Goal: Task Accomplishment & Management: Use online tool/utility

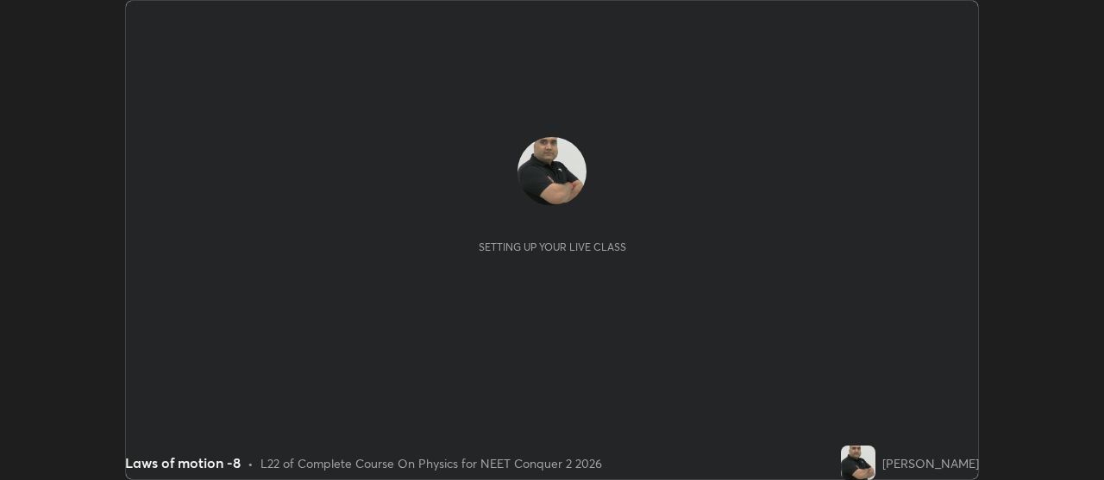
scroll to position [480, 1103]
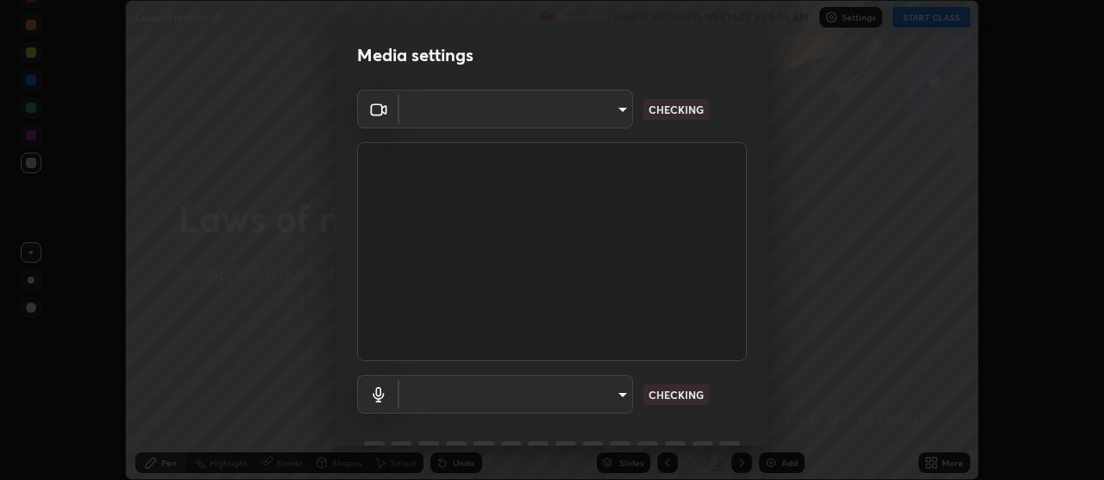
type input "b32c73f9f7383dfd5894755b812e900e91b535440668f828b547b286affdb2a7"
type input "7e24eadb503daefdb009f5231a994b533848cb2508ac5816b0a51b65dcacc65b"
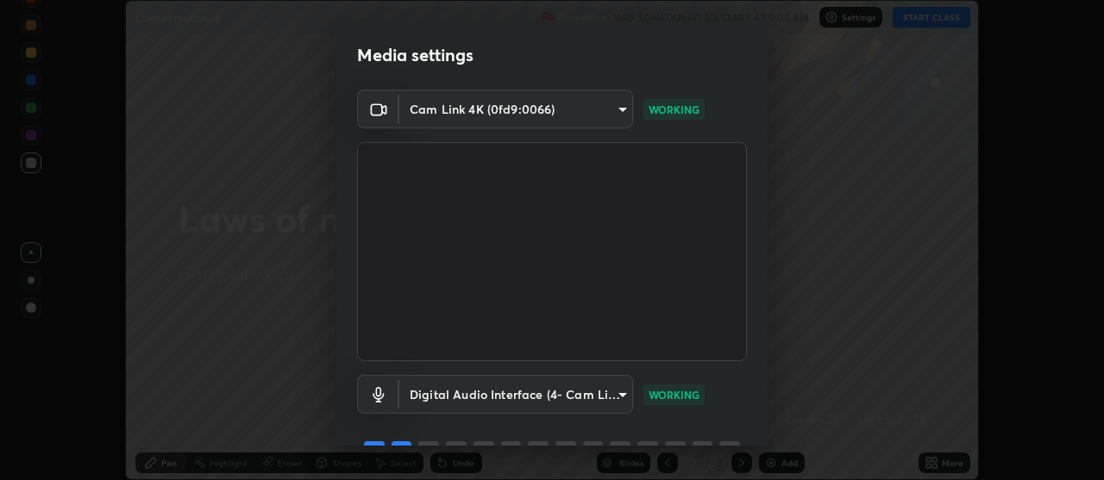
scroll to position [85, 0]
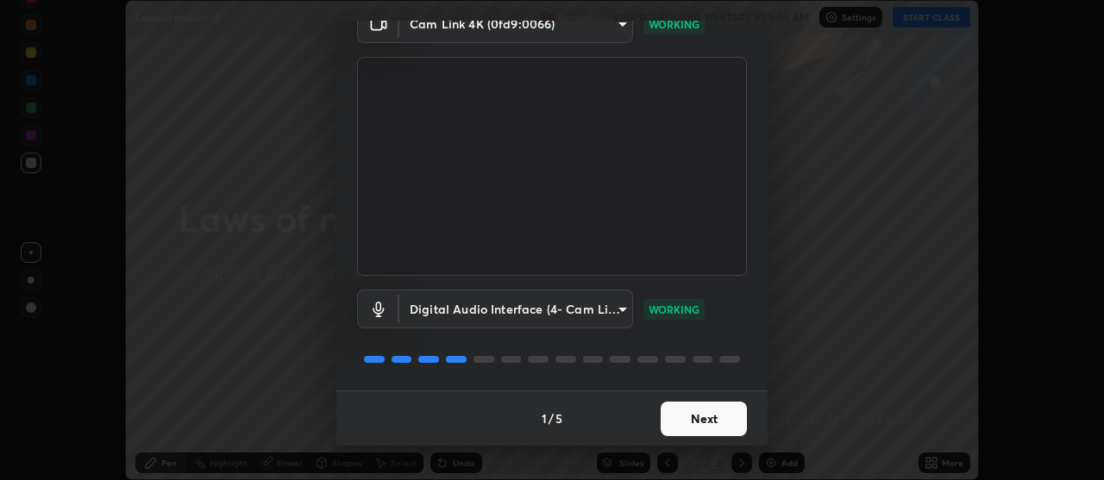
click at [713, 417] on button "Next" at bounding box center [704, 419] width 86 height 34
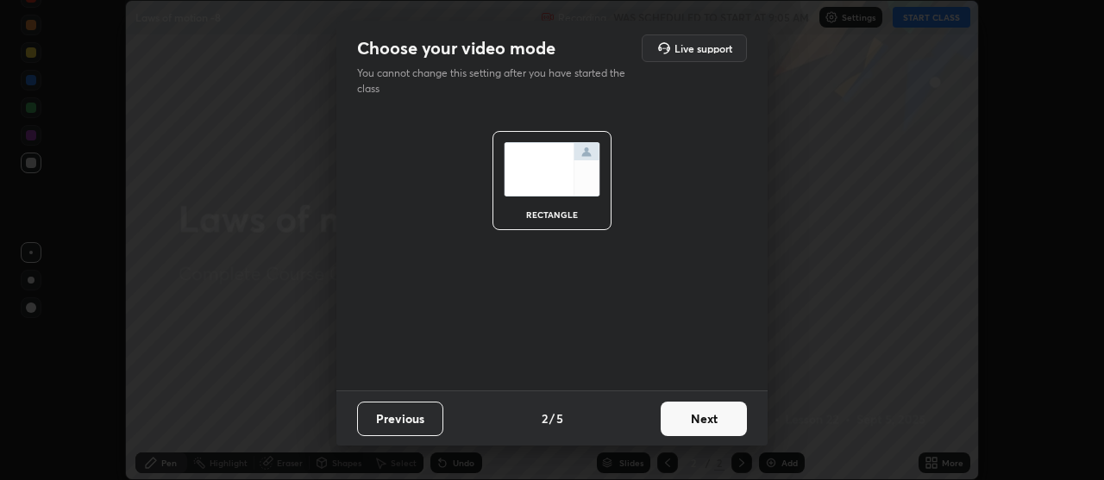
click at [711, 420] on button "Next" at bounding box center [704, 419] width 86 height 34
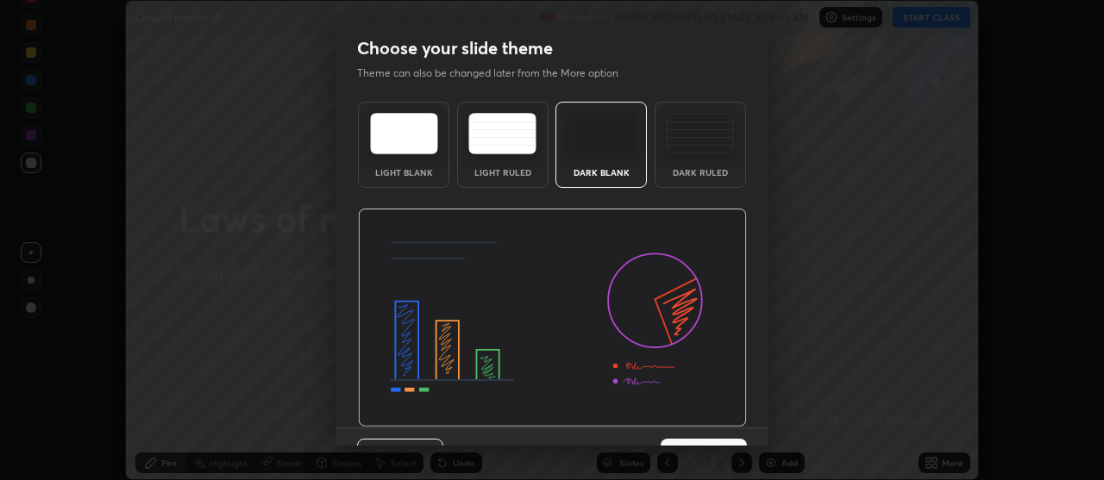
scroll to position [37, 0]
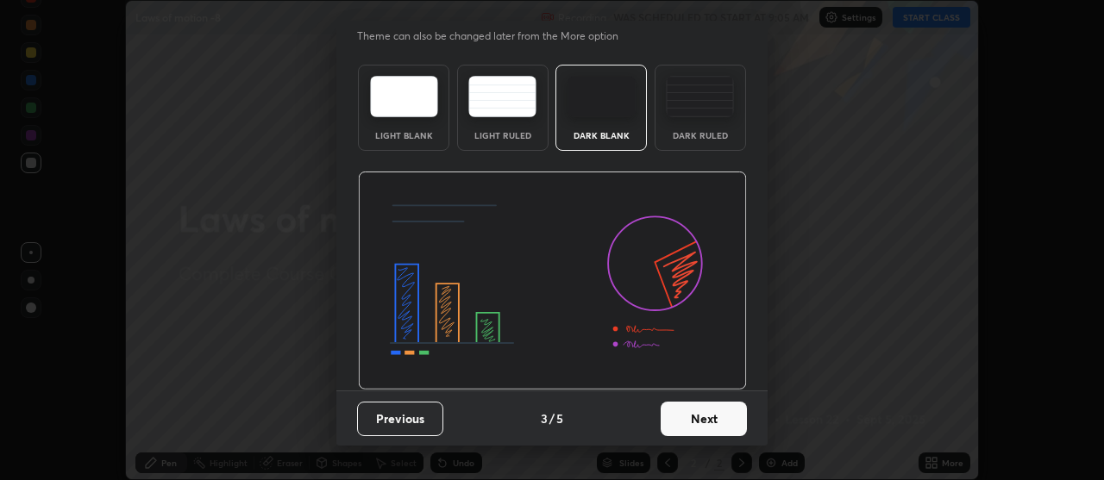
click at [712, 415] on button "Next" at bounding box center [704, 419] width 86 height 34
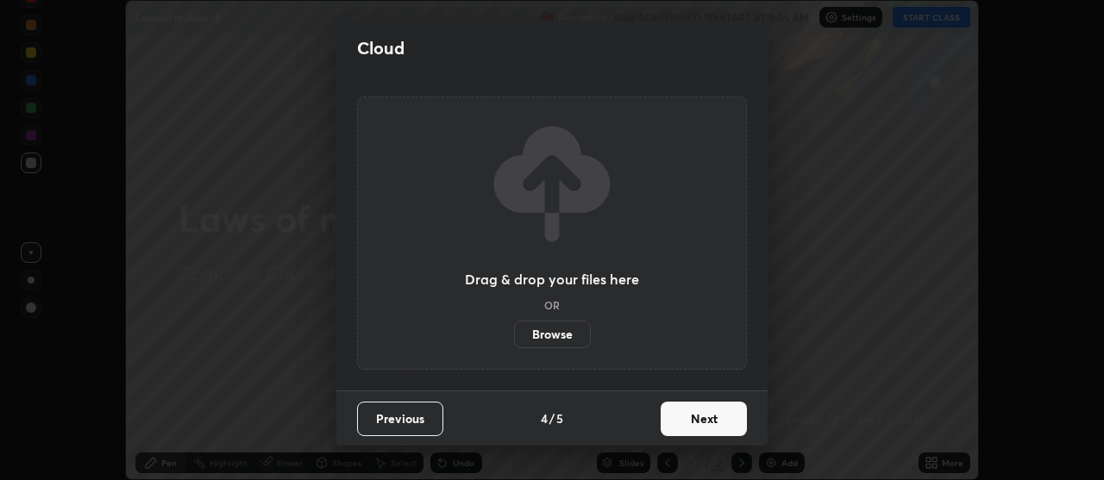
click at [717, 420] on button "Next" at bounding box center [704, 419] width 86 height 34
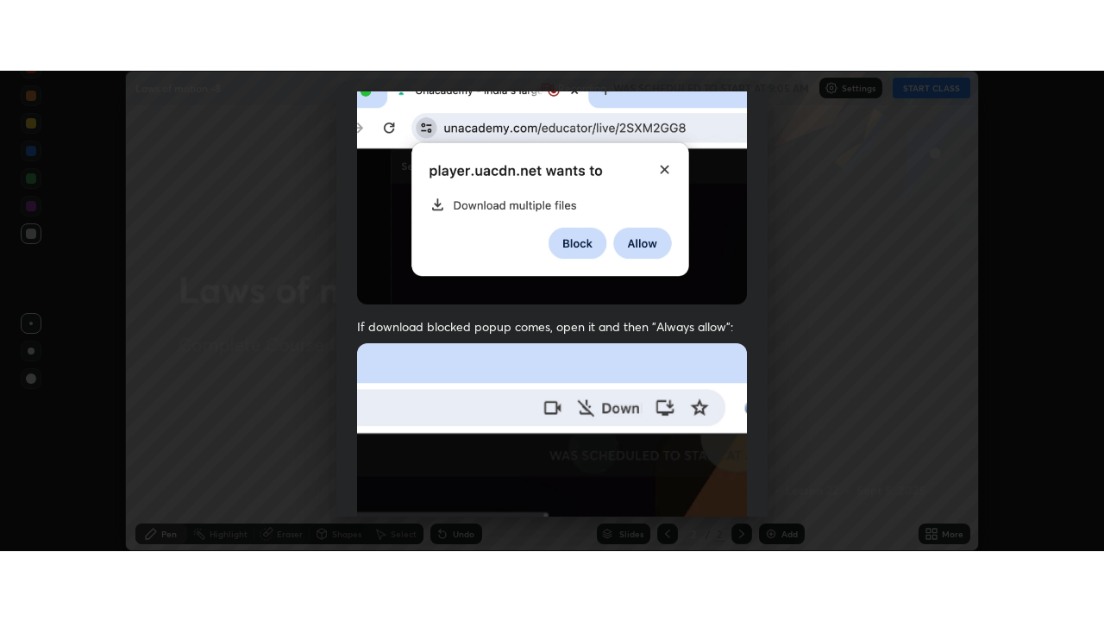
scroll to position [437, 0]
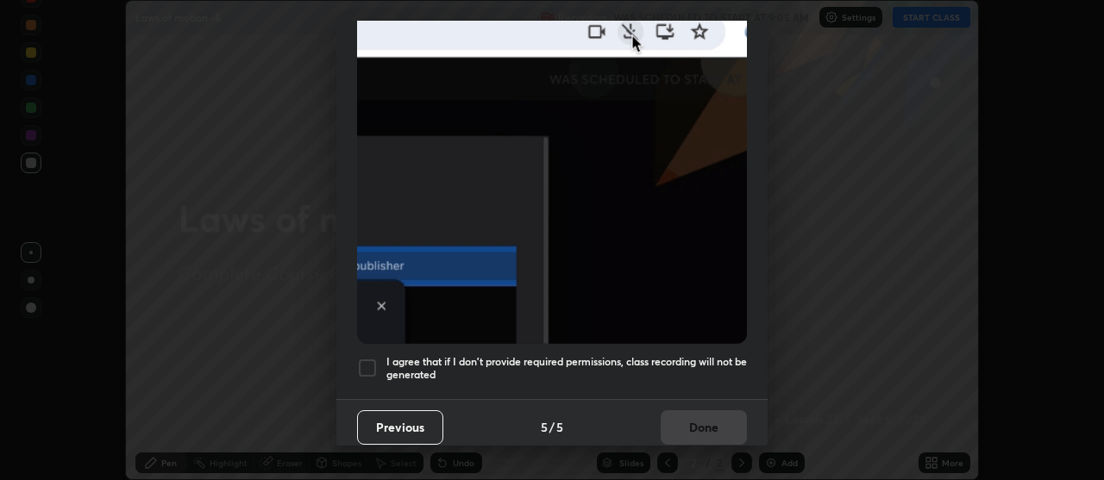
click at [370, 358] on div at bounding box center [367, 368] width 21 height 21
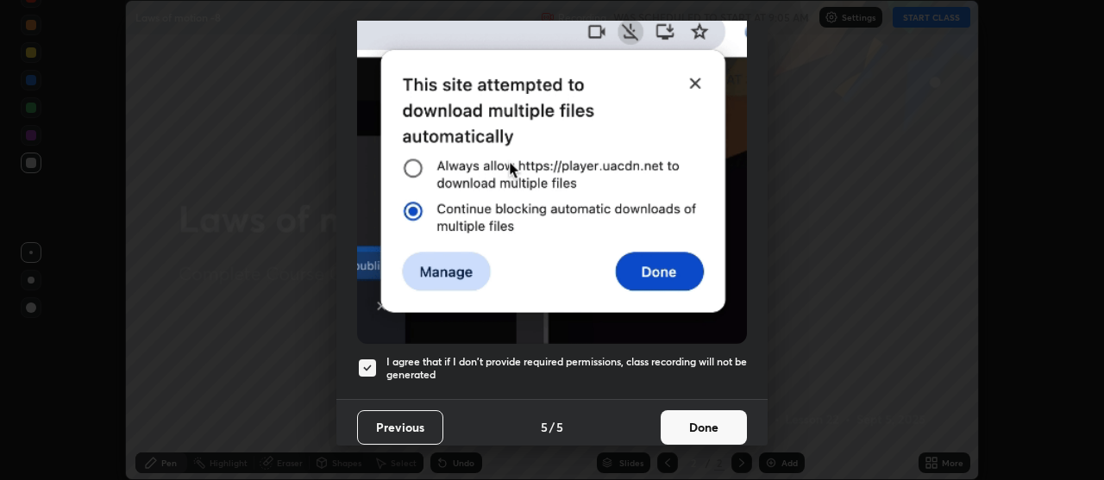
click at [715, 414] on button "Done" at bounding box center [704, 428] width 86 height 34
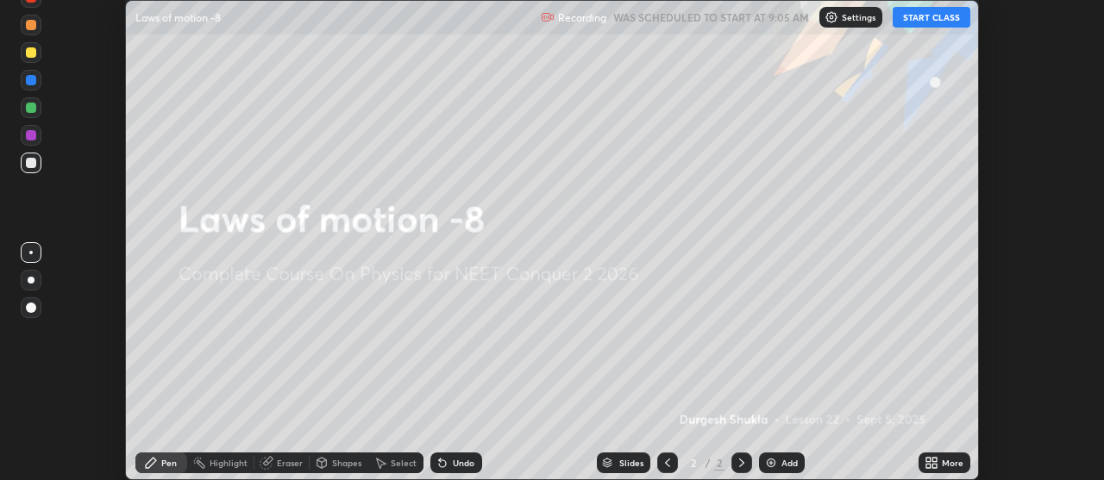
click at [931, 15] on button "START CLASS" at bounding box center [932, 17] width 78 height 21
click at [774, 464] on img at bounding box center [771, 463] width 14 height 14
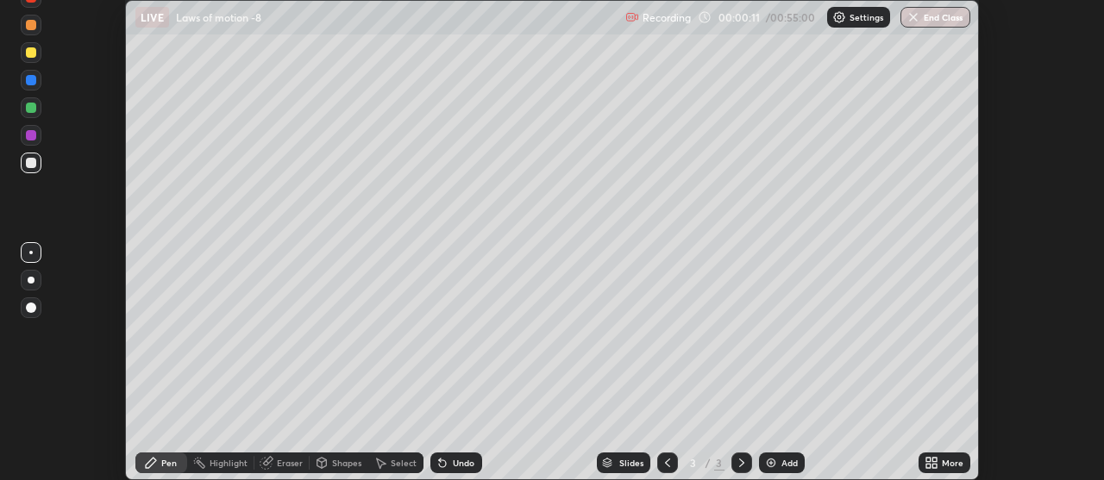
click at [931, 467] on icon at bounding box center [932, 463] width 14 height 14
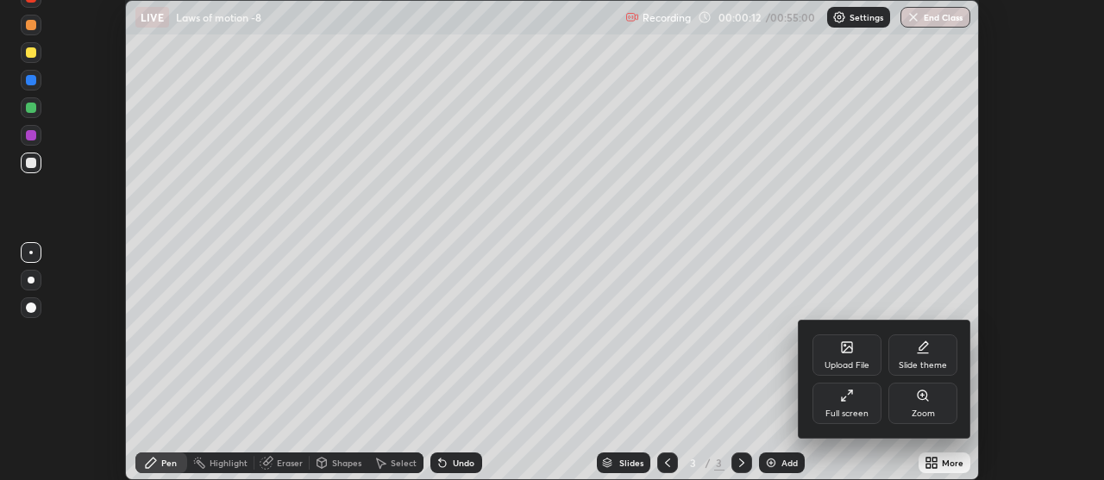
click at [843, 398] on icon at bounding box center [847, 396] width 14 height 14
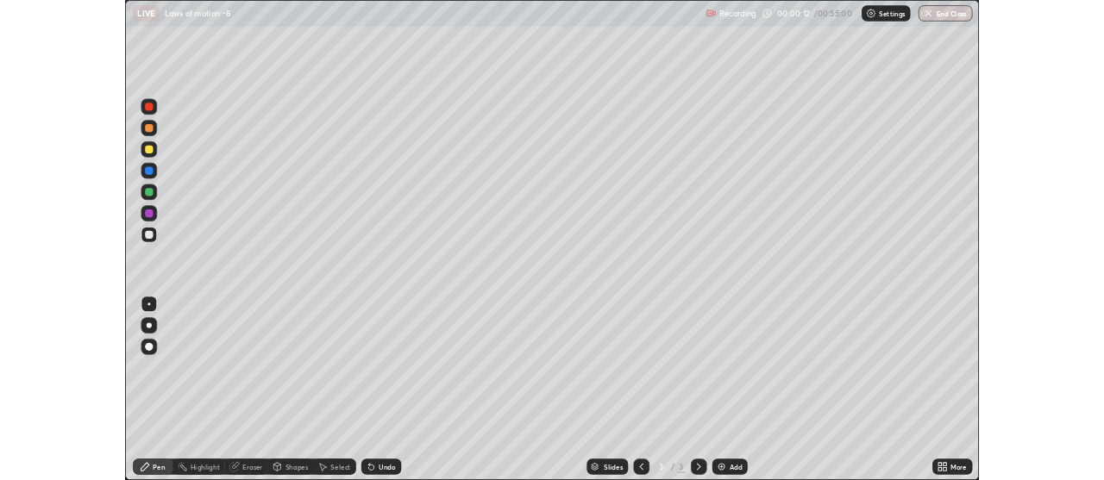
scroll to position [621, 1104]
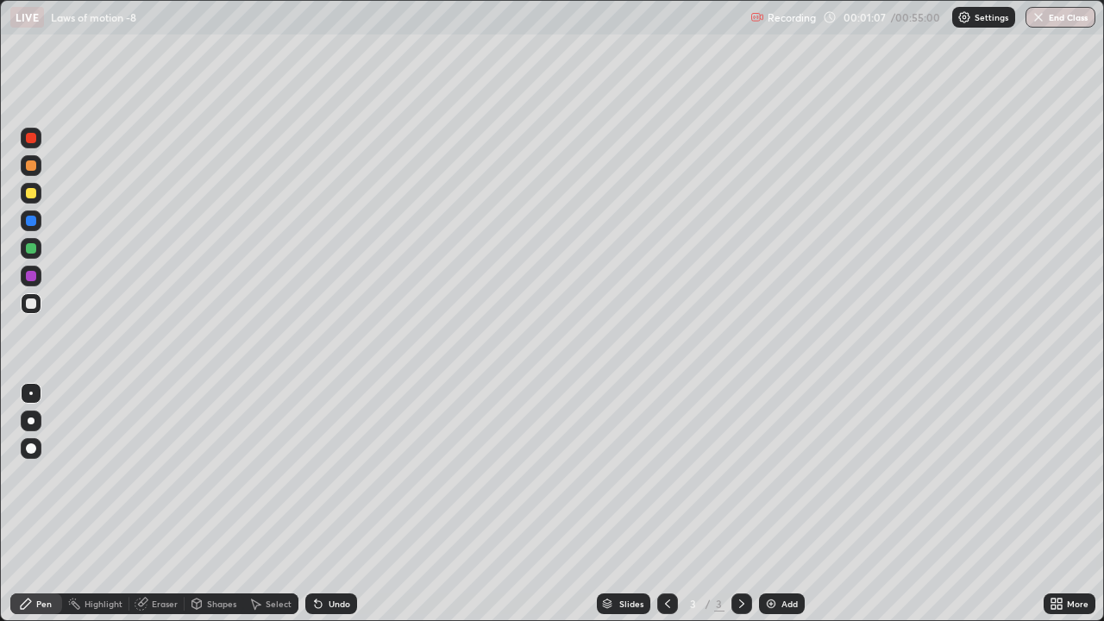
click at [31, 449] on div at bounding box center [31, 448] width 10 height 10
click at [28, 197] on div at bounding box center [31, 193] width 10 height 10
click at [770, 480] on img at bounding box center [771, 604] width 14 height 14
click at [665, 480] on icon at bounding box center [668, 604] width 14 height 14
click at [739, 480] on icon at bounding box center [742, 604] width 14 height 14
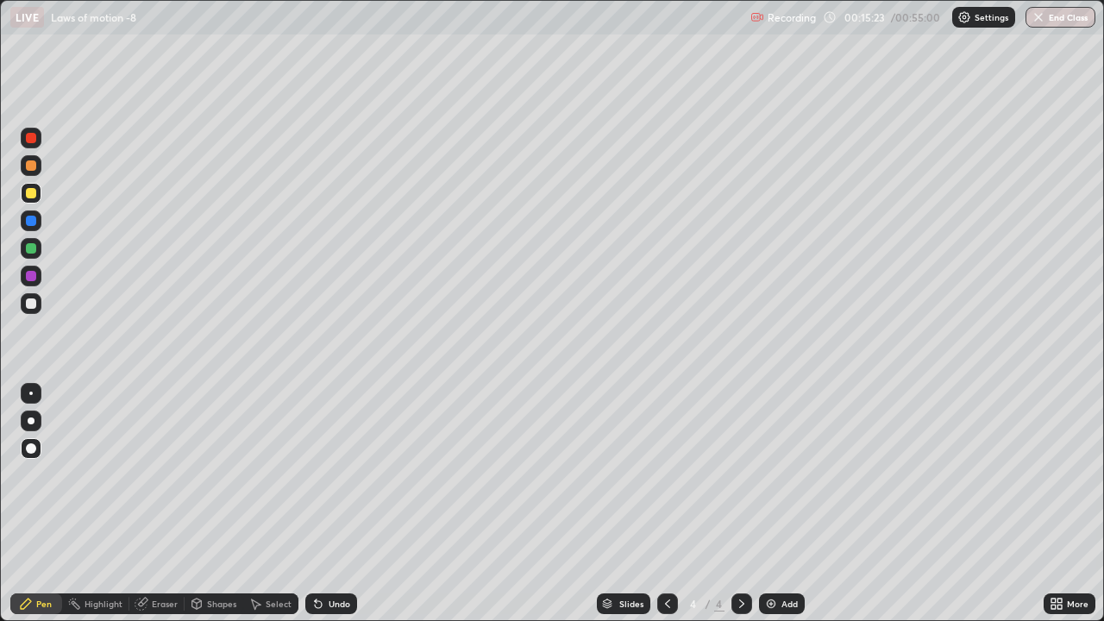
click at [774, 480] on img at bounding box center [771, 604] width 14 height 14
click at [770, 480] on img at bounding box center [771, 604] width 14 height 14
click at [329, 480] on div "Undo" at bounding box center [327, 603] width 59 height 34
click at [774, 480] on img at bounding box center [771, 604] width 14 height 14
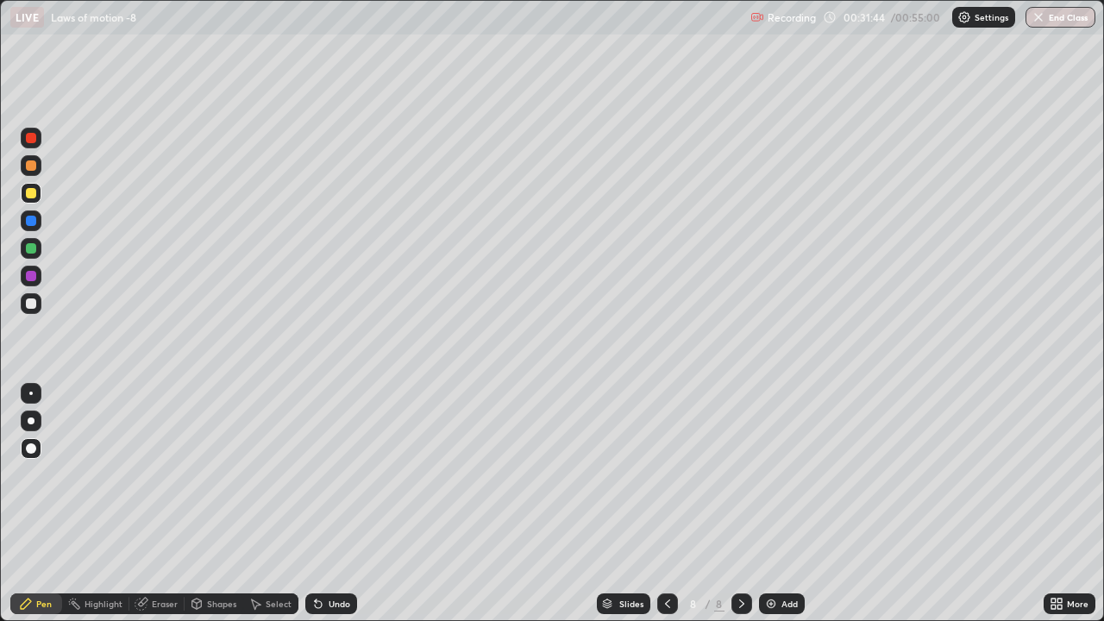
click at [781, 480] on div "Add" at bounding box center [789, 603] width 16 height 9
click at [162, 480] on div "Eraser" at bounding box center [165, 603] width 26 height 9
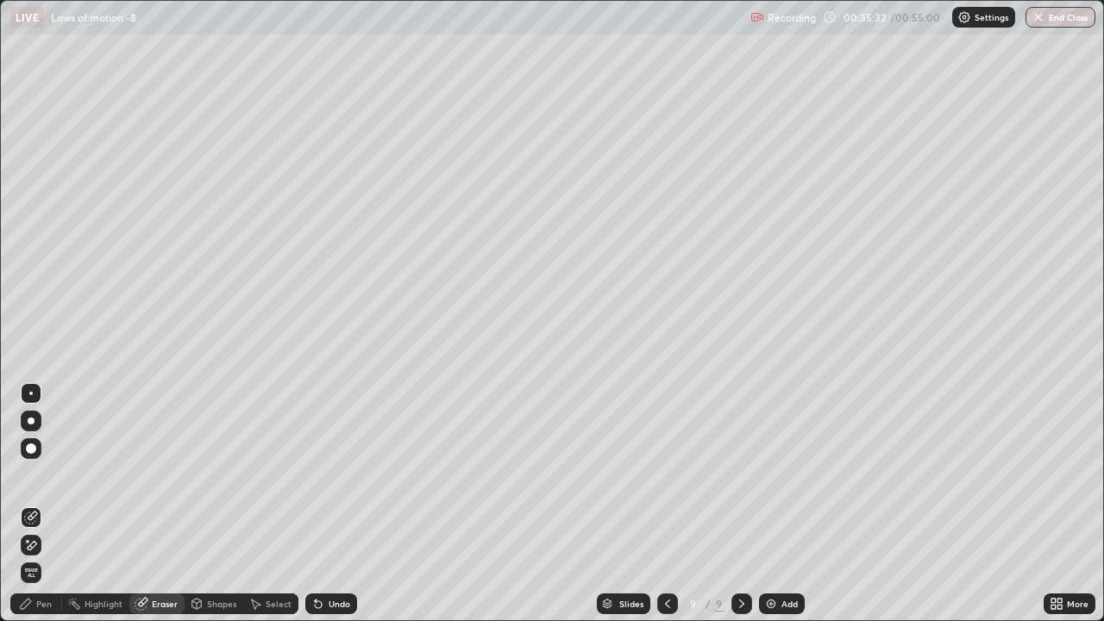
click at [40, 480] on div "Pen" at bounding box center [44, 603] width 16 height 9
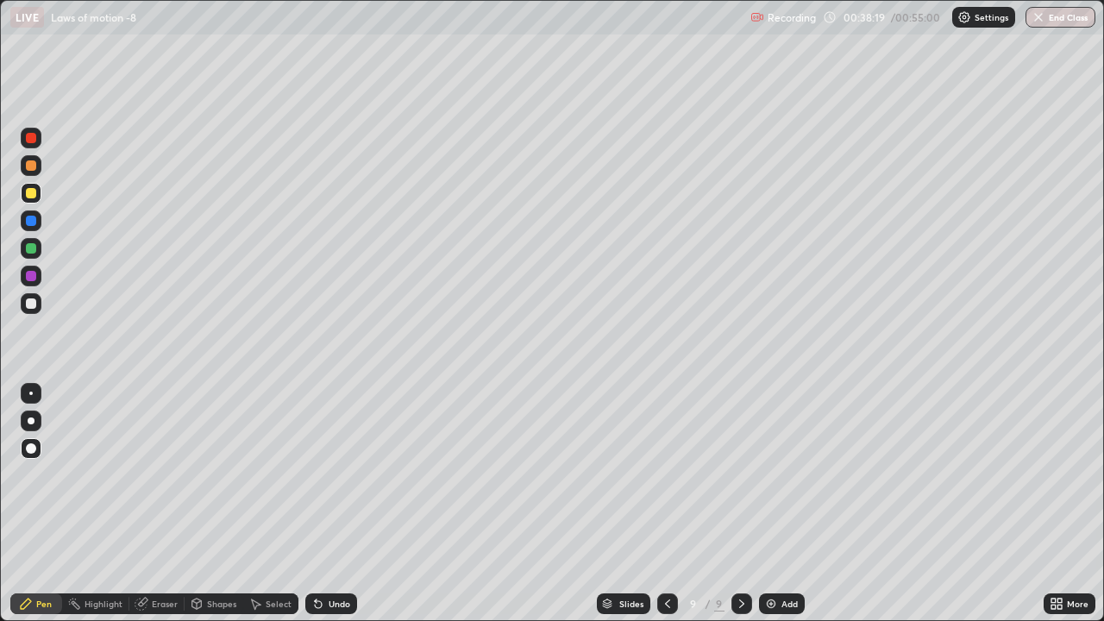
click at [784, 480] on div "Add" at bounding box center [789, 603] width 16 height 9
click at [781, 480] on div "Add" at bounding box center [789, 603] width 16 height 9
click at [1073, 17] on button "End Class" at bounding box center [1061, 17] width 68 height 21
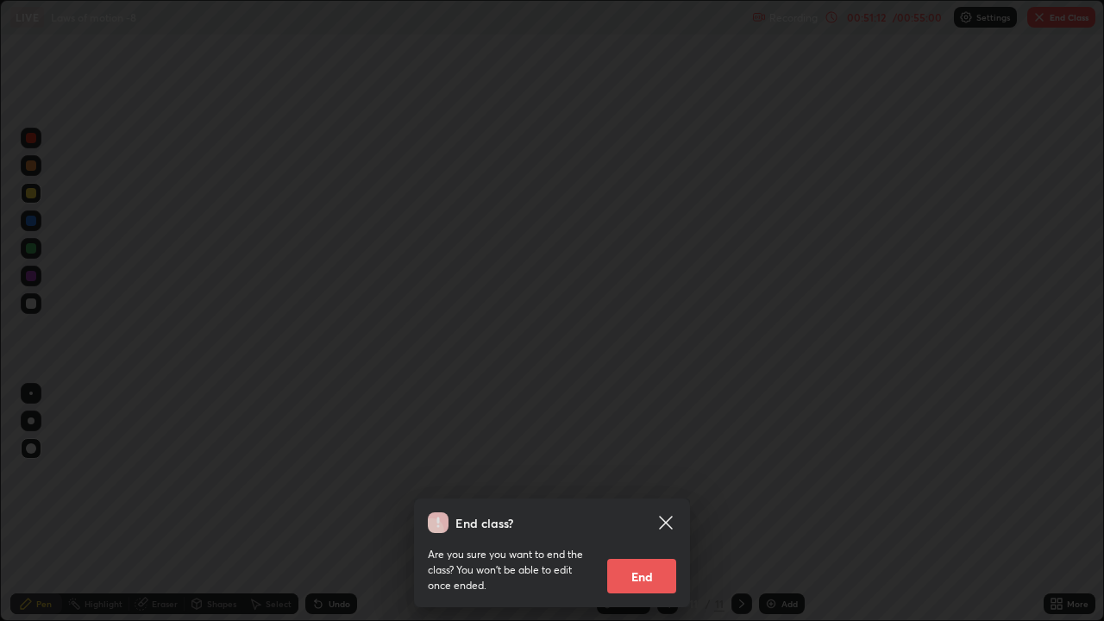
click at [639, 480] on button "End" at bounding box center [641, 576] width 69 height 34
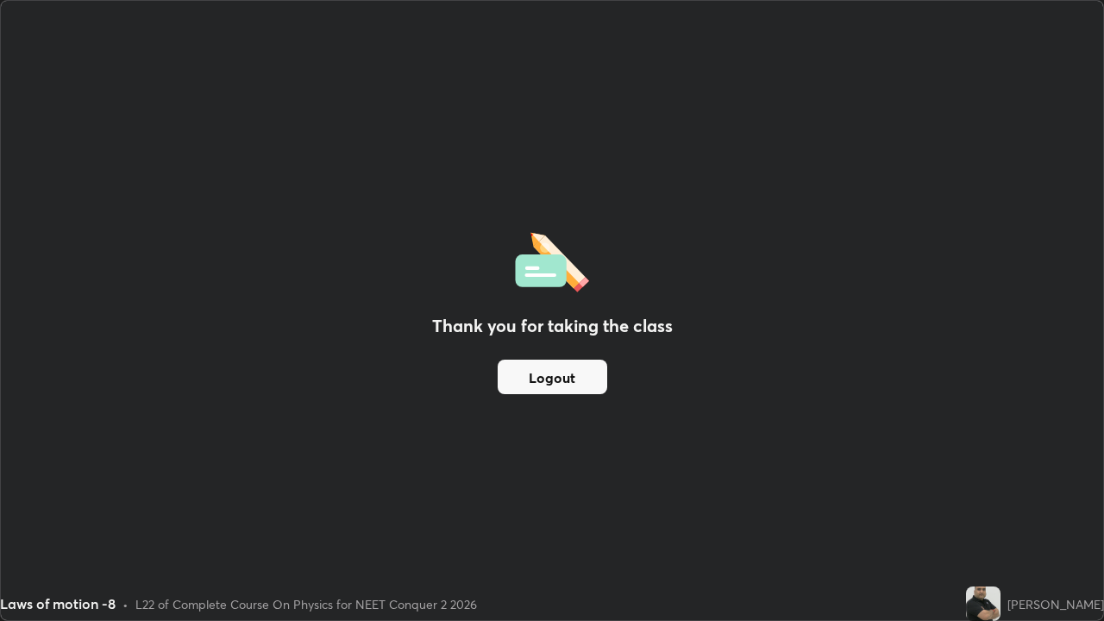
click at [576, 387] on button "Logout" at bounding box center [553, 377] width 110 height 34
click at [568, 373] on button "Logout" at bounding box center [553, 377] width 110 height 34
click at [561, 373] on button "Logout" at bounding box center [553, 377] width 110 height 34
click at [558, 378] on button "Logout" at bounding box center [553, 377] width 110 height 34
click at [555, 375] on button "Logout" at bounding box center [553, 377] width 110 height 34
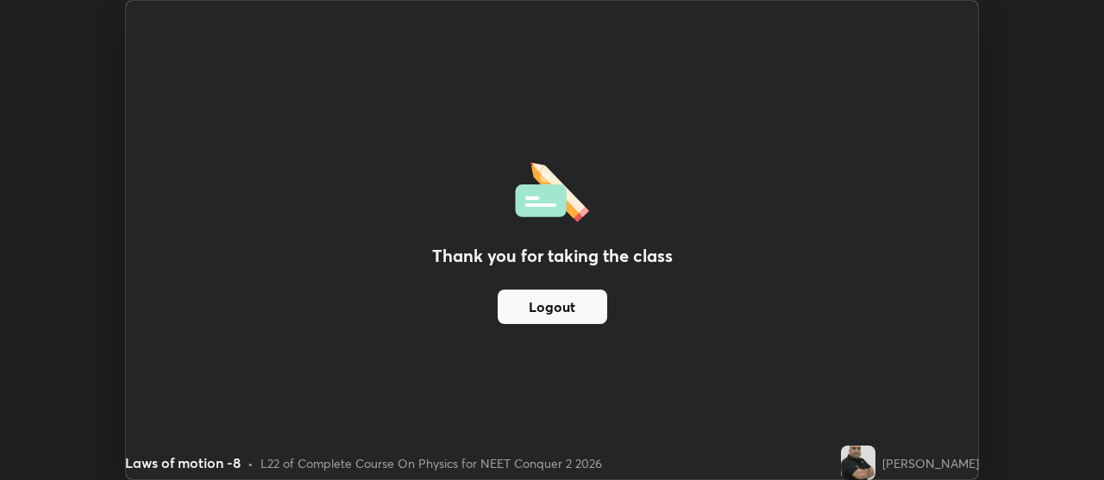
scroll to position [85764, 85140]
